Goal: Task Accomplishment & Management: Complete application form

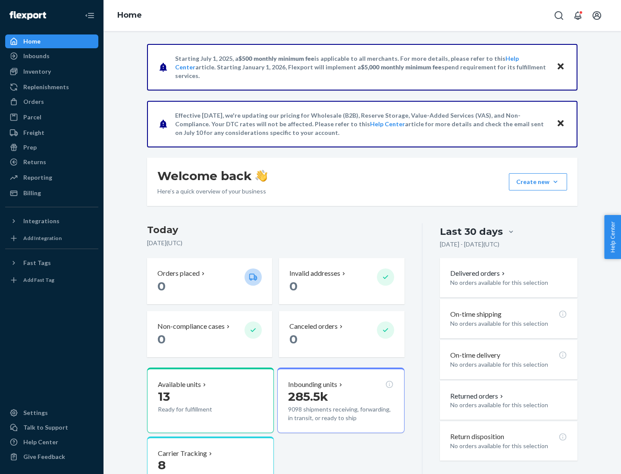
click at [555, 182] on button "Create new Create new inbound Create new order Create new product" at bounding box center [538, 181] width 58 height 17
click at [52, 56] on div "Inbounds" at bounding box center [51, 56] width 91 height 12
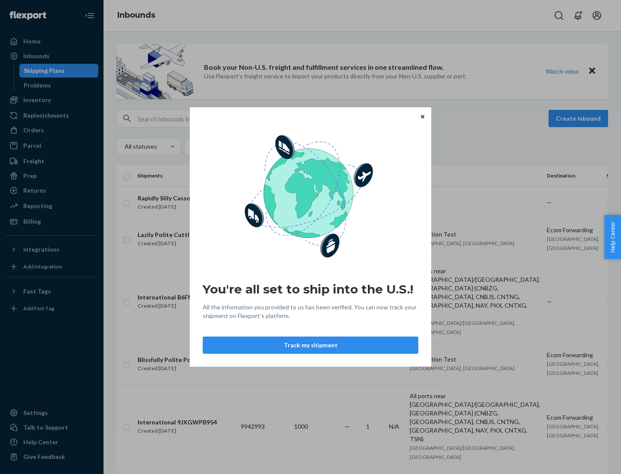
click at [52, 100] on div "You're all set to ship into the U.S.! All the information you provided to us ha…" at bounding box center [310, 237] width 621 height 474
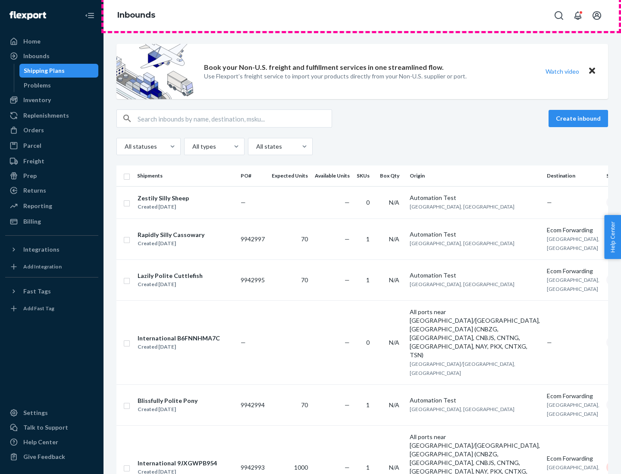
click at [362, 16] on div "Inbounds" at bounding box center [361, 15] width 517 height 31
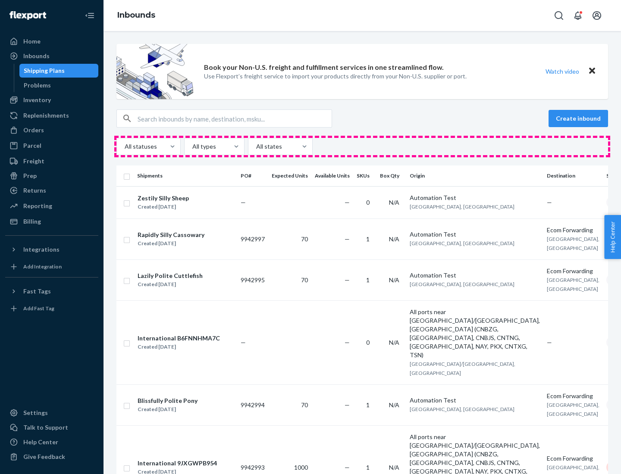
click at [362, 147] on div "All statuses All types All states" at bounding box center [361, 146] width 491 height 17
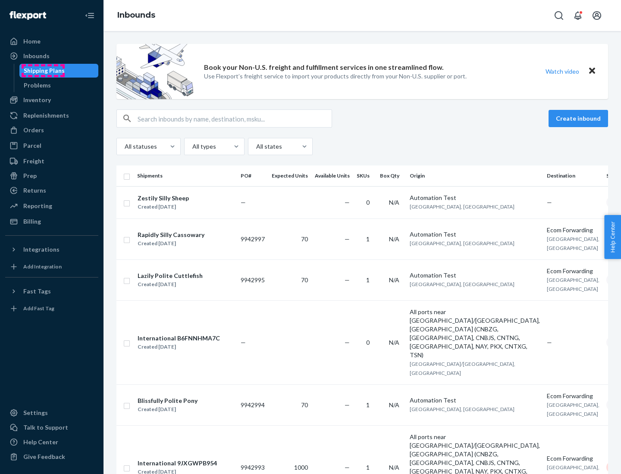
click at [43, 71] on div "Shipping Plans" at bounding box center [44, 70] width 41 height 9
click at [579, 119] on button "Create inbound" at bounding box center [577, 118] width 59 height 17
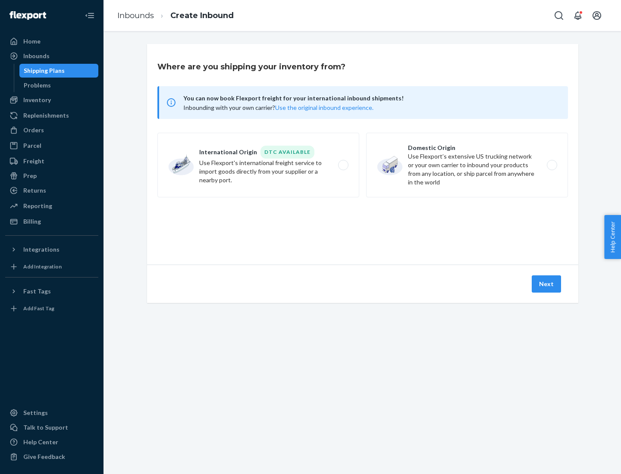
click at [258, 165] on label "International Origin DTC Available Use Flexport's international freight service…" at bounding box center [258, 165] width 202 height 65
click at [343, 165] on input "International Origin DTC Available Use Flexport's international freight service…" at bounding box center [346, 165] width 6 height 6
radio input "true"
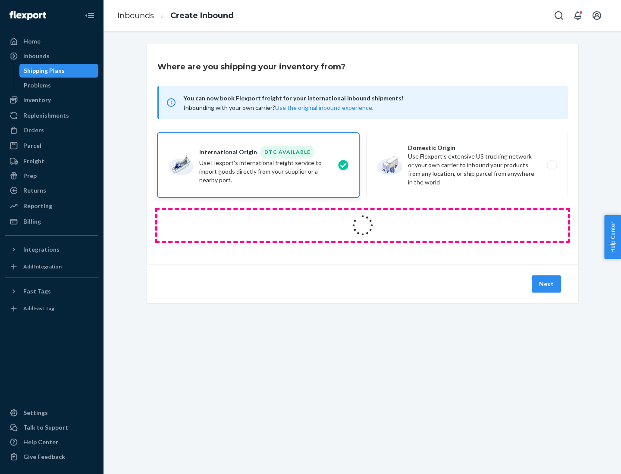
click at [362, 225] on icon at bounding box center [362, 225] width 24 height 24
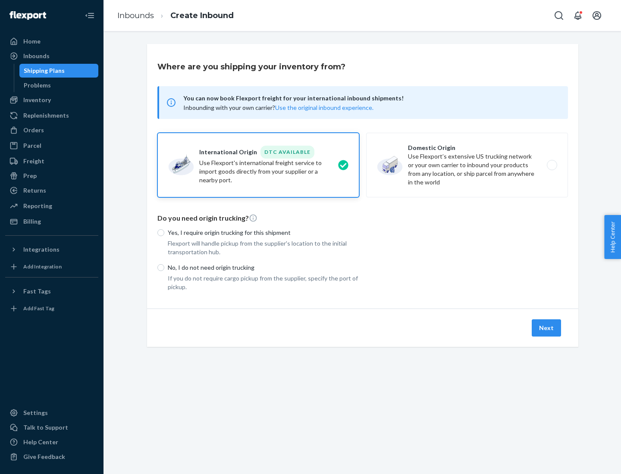
click at [263, 232] on p "Yes, I require origin trucking for this shipment" at bounding box center [263, 232] width 191 height 9
click at [164, 232] on input "Yes, I require origin trucking for this shipment" at bounding box center [160, 232] width 7 height 7
radio input "true"
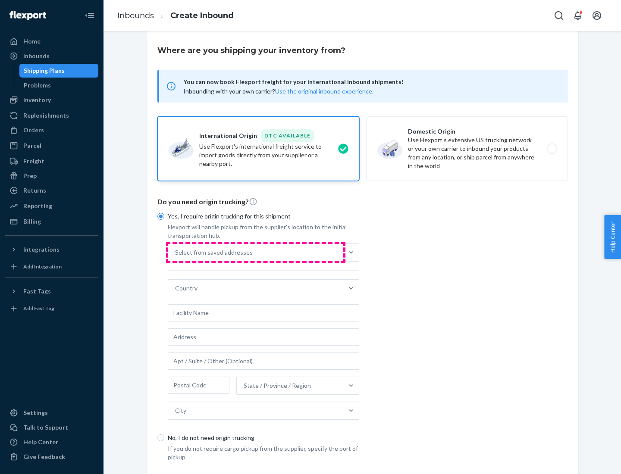
click at [256, 252] on div "Select from saved addresses" at bounding box center [255, 252] width 175 height 17
click at [176, 252] on input "Select from saved addresses" at bounding box center [175, 252] width 1 height 9
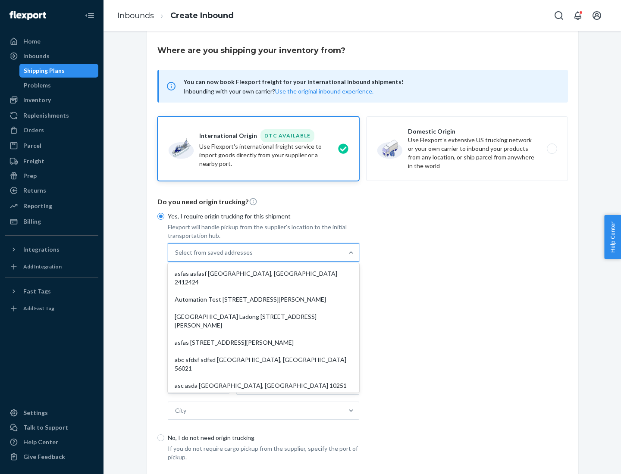
scroll to position [37, 0]
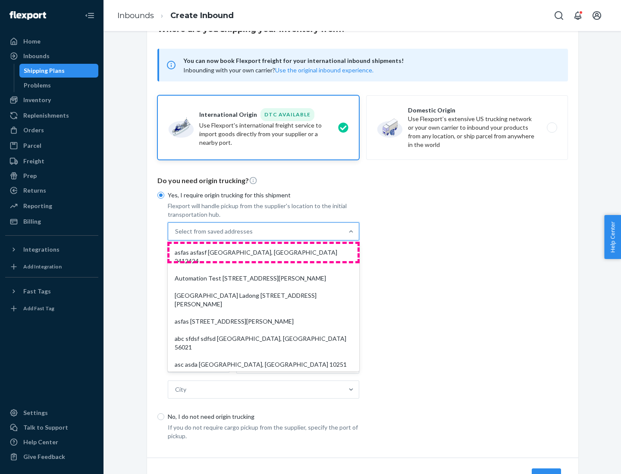
click at [263, 252] on div "asfas asfasf [GEOGRAPHIC_DATA], [GEOGRAPHIC_DATA] 2412424" at bounding box center [263, 257] width 188 height 26
click at [176, 236] on input "option asfas asfasf [GEOGRAPHIC_DATA], [GEOGRAPHIC_DATA] 2412424 focused, 1 of …" at bounding box center [175, 231] width 1 height 9
type input "asfas"
type input "asfasf"
type input "2412424"
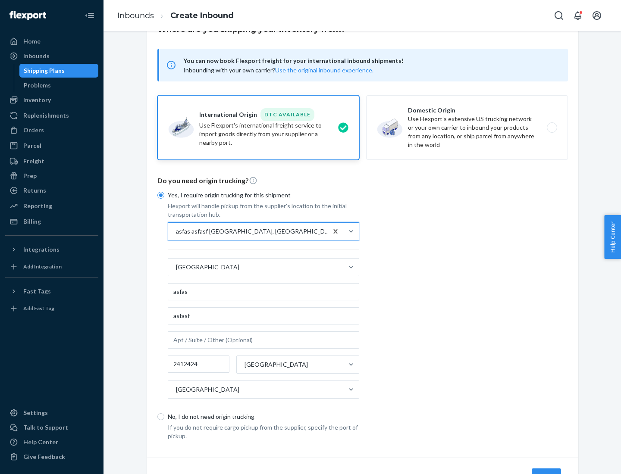
scroll to position [80, 0]
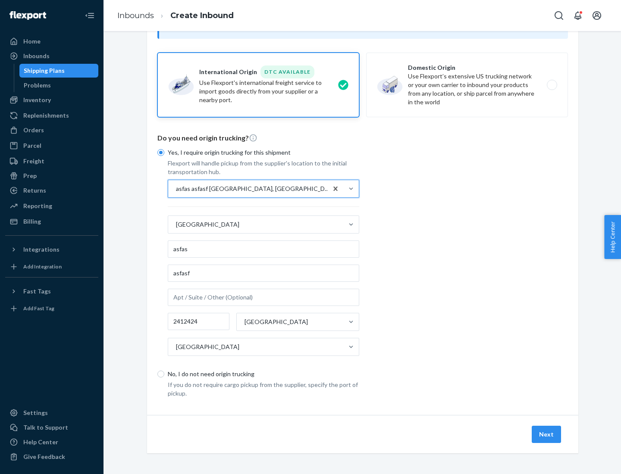
click at [546, 434] on button "Next" at bounding box center [545, 434] width 29 height 17
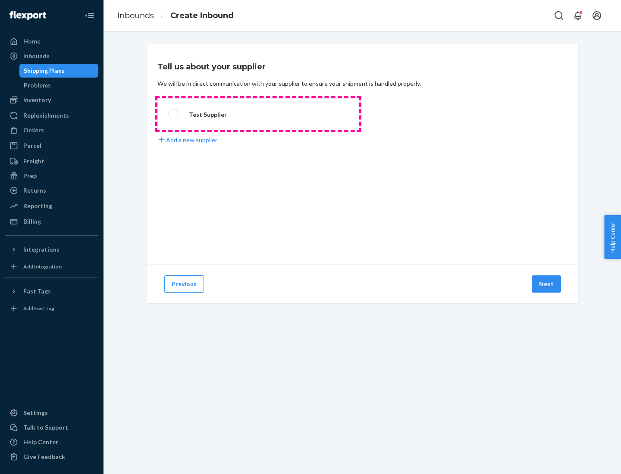
click at [258, 114] on label "Test Supplier" at bounding box center [258, 114] width 202 height 32
click at [174, 114] on input "Test Supplier" at bounding box center [171, 115] width 6 height 6
radio input "true"
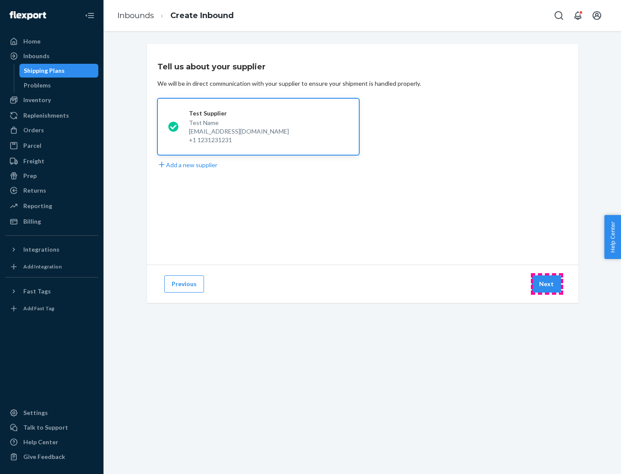
click at [546, 284] on button "Next" at bounding box center [545, 283] width 29 height 17
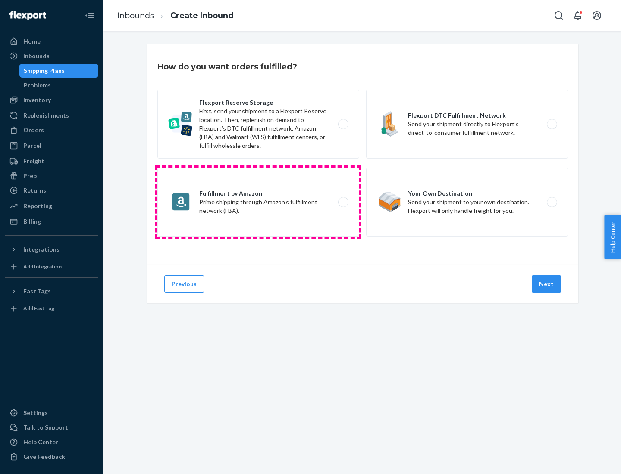
click at [258, 202] on label "Fulfillment by Amazon Prime shipping through Amazon’s fulfillment network (FBA)." at bounding box center [258, 202] width 202 height 69
click at [343, 202] on input "Fulfillment by Amazon Prime shipping through Amazon’s fulfillment network (FBA)." at bounding box center [346, 203] width 6 height 6
radio input "true"
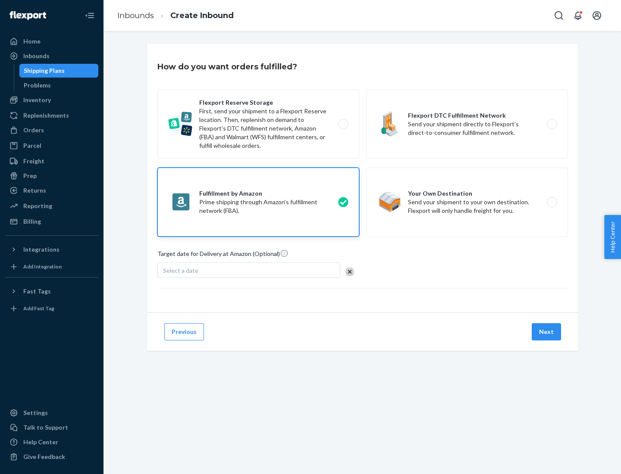
click at [546, 332] on button "Next" at bounding box center [545, 331] width 29 height 17
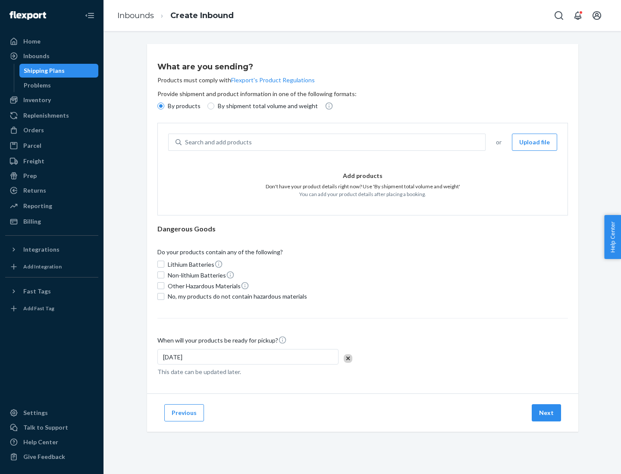
click at [265, 106] on p "By shipment total volume and weight" at bounding box center [268, 106] width 100 height 9
click at [214, 106] on input "By shipment total volume and weight" at bounding box center [210, 106] width 7 height 7
radio input "true"
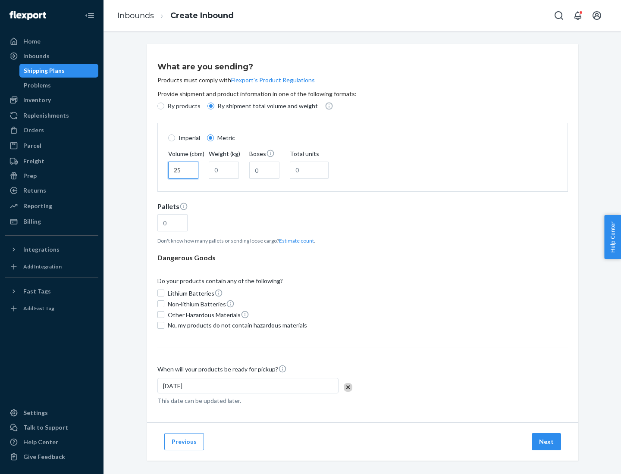
type input "25"
type input "100"
type input "50"
type input "500"
click at [294, 240] on button "Estimate count" at bounding box center [296, 240] width 35 height 7
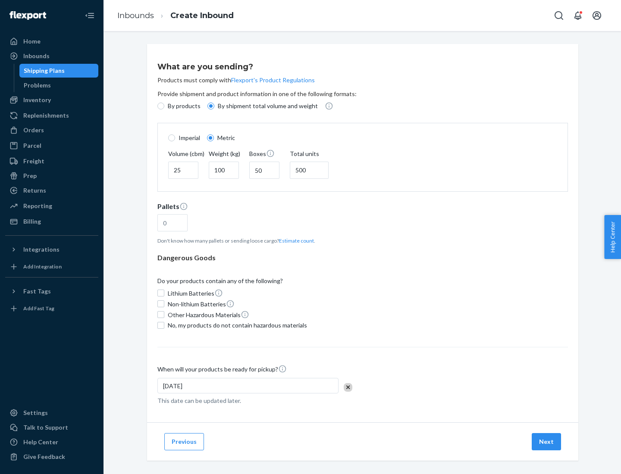
type input "16"
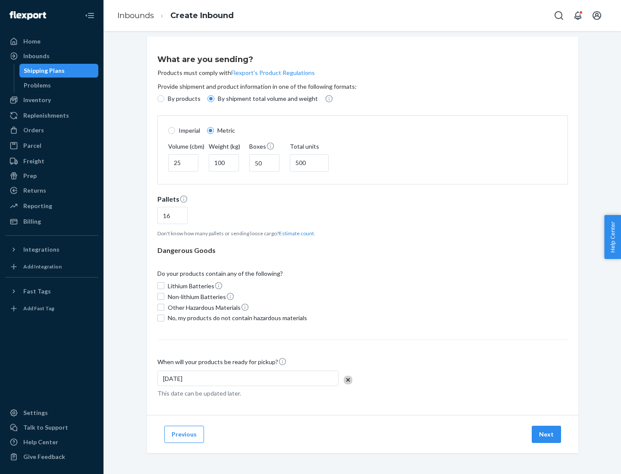
click at [236, 318] on span "No, my products do not contain hazardous materials" at bounding box center [237, 318] width 139 height 9
click at [164, 318] on input "No, my products do not contain hazardous materials" at bounding box center [160, 318] width 7 height 7
checkbox input "true"
click at [546, 434] on button "Next" at bounding box center [545, 434] width 29 height 17
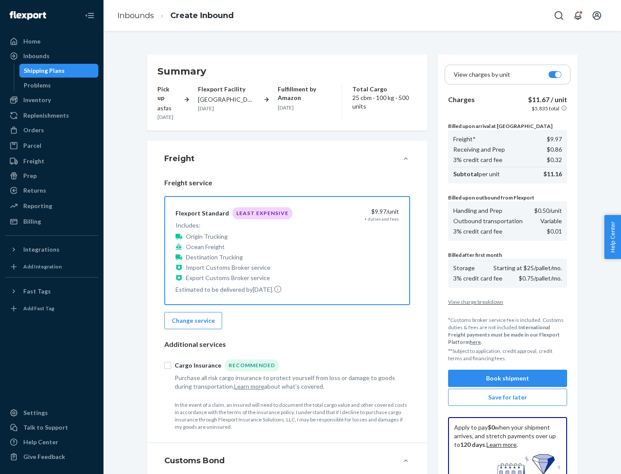
scroll to position [126, 0]
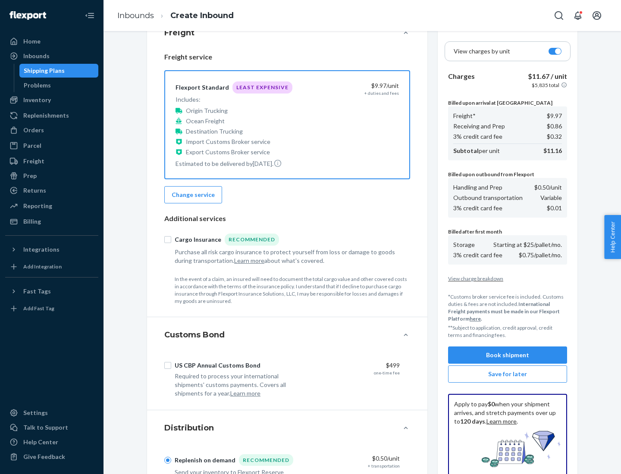
click at [507, 355] on button "Book shipment" at bounding box center [507, 355] width 119 height 17
